Goal: Browse casually

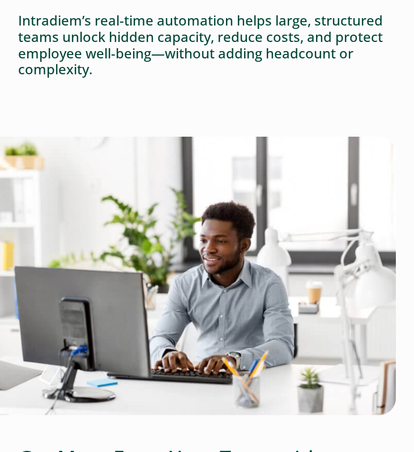
click at [261, 143] on img at bounding box center [198, 276] width 396 height 278
